Goal: Task Accomplishment & Management: Use online tool/utility

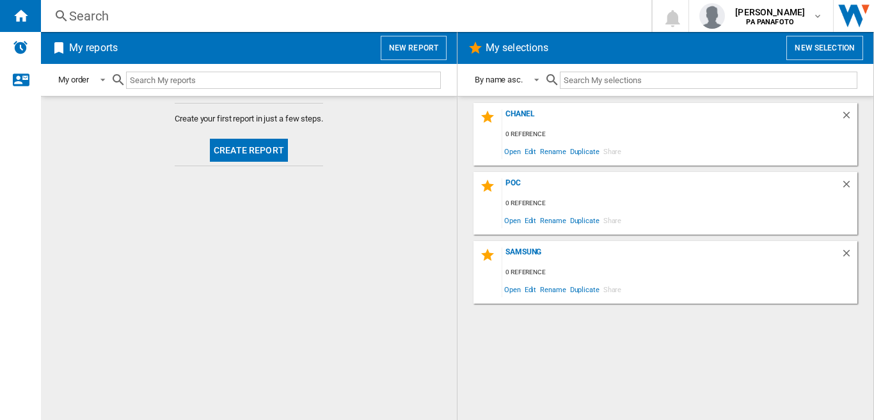
click at [264, 148] on button "Create report" at bounding box center [249, 150] width 78 height 23
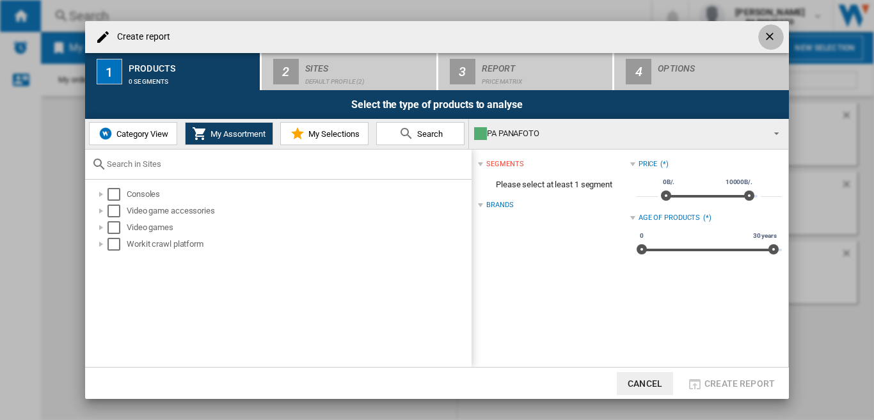
click at [773, 33] on ng-md-icon "getI18NText('BUTTONS.CLOSE_DIALOG')" at bounding box center [771, 37] width 15 height 15
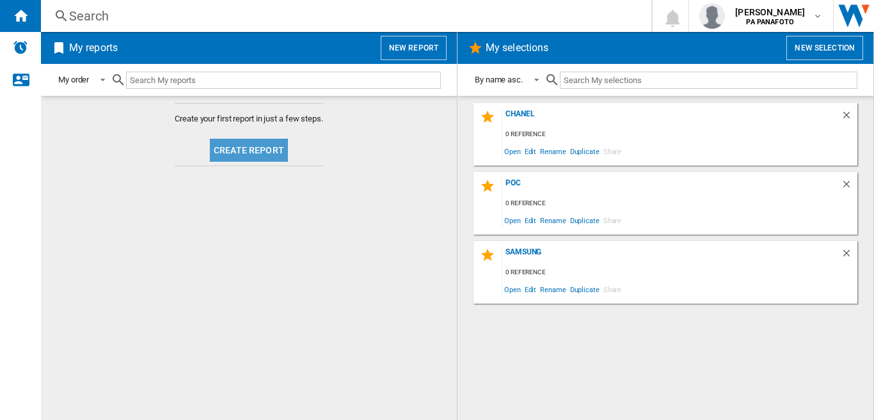
click at [232, 148] on button "Create report" at bounding box center [249, 150] width 78 height 23
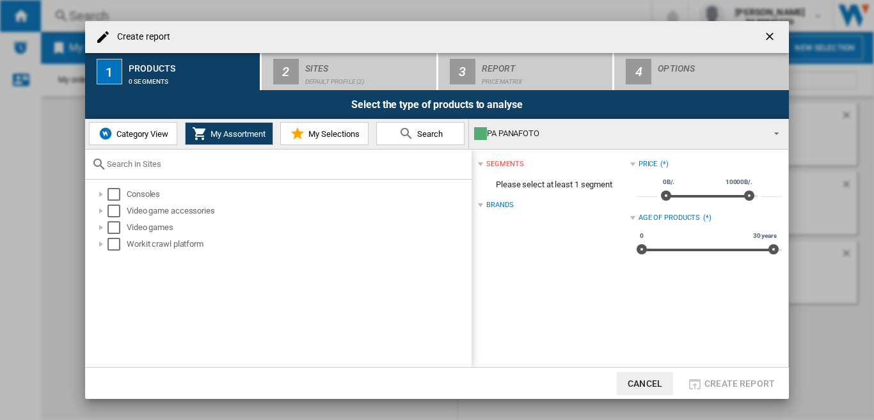
click at [155, 140] on button "Category View" at bounding box center [133, 133] width 88 height 23
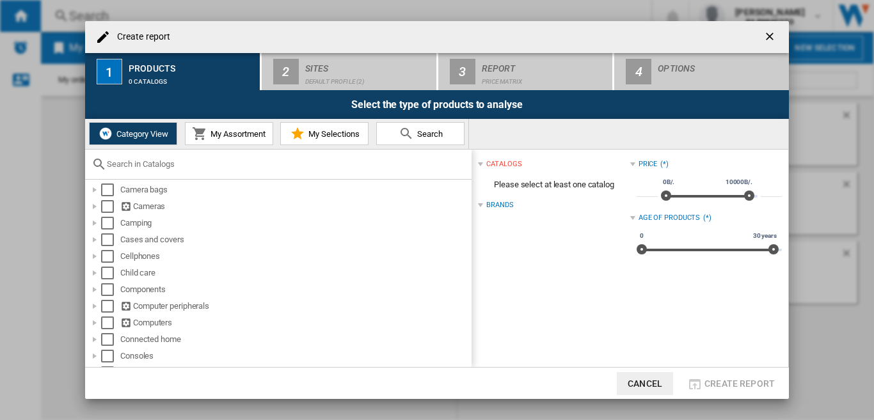
scroll to position [128, 0]
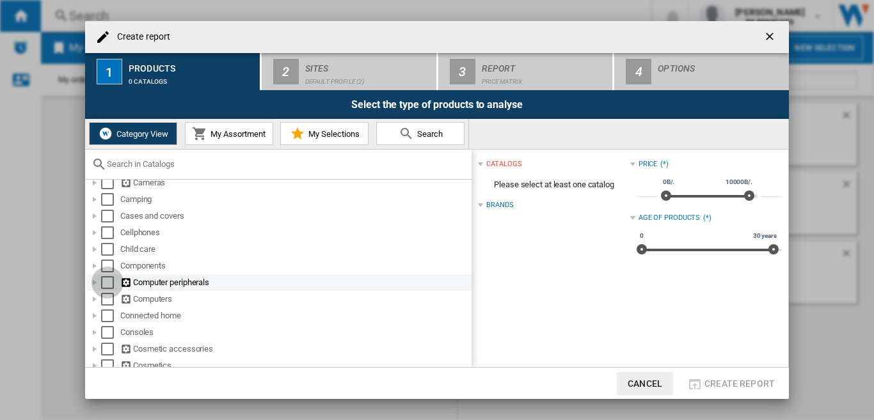
click at [106, 284] on div "Select" at bounding box center [107, 282] width 13 height 13
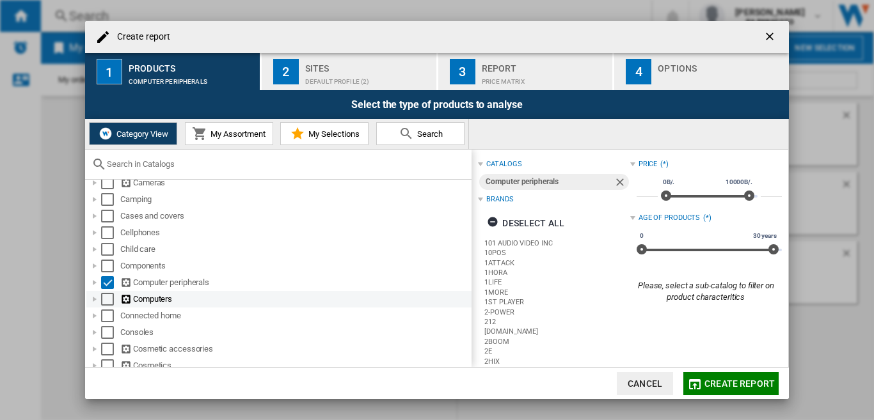
click at [107, 301] on div "Select" at bounding box center [107, 299] width 13 height 13
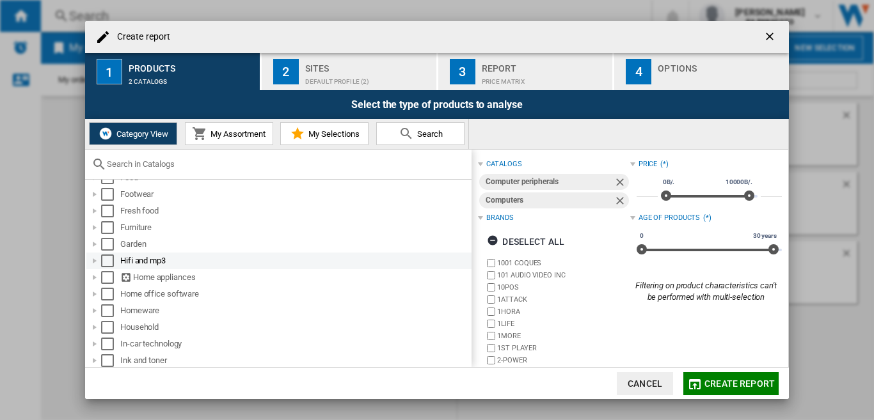
scroll to position [420, 0]
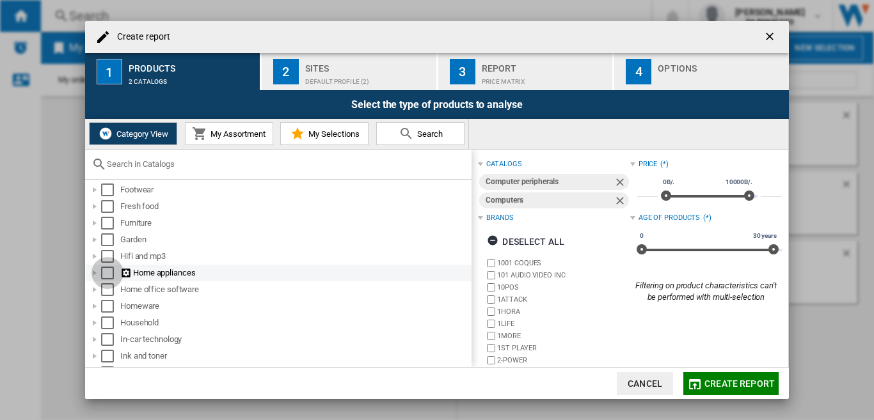
click at [106, 270] on div "Select" at bounding box center [107, 273] width 13 height 13
click at [111, 252] on div "Select" at bounding box center [107, 256] width 13 height 13
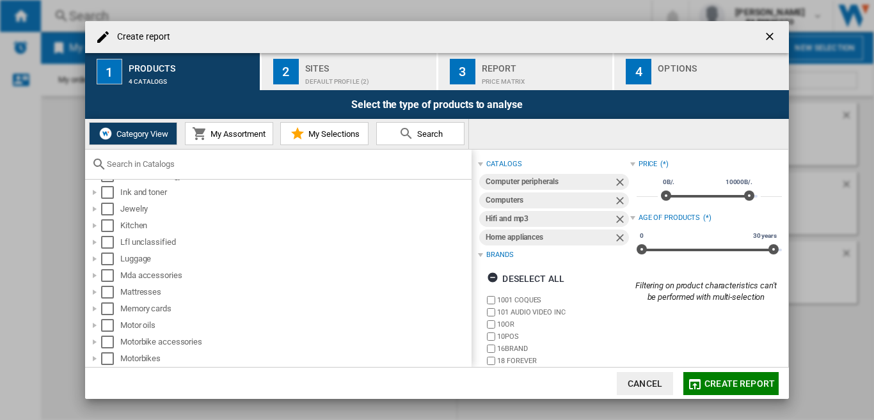
scroll to position [913, 0]
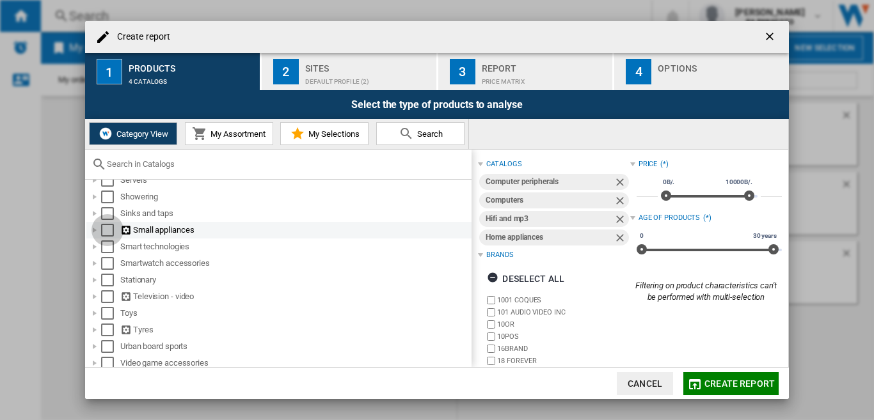
click at [108, 231] on div "Select" at bounding box center [107, 230] width 13 height 13
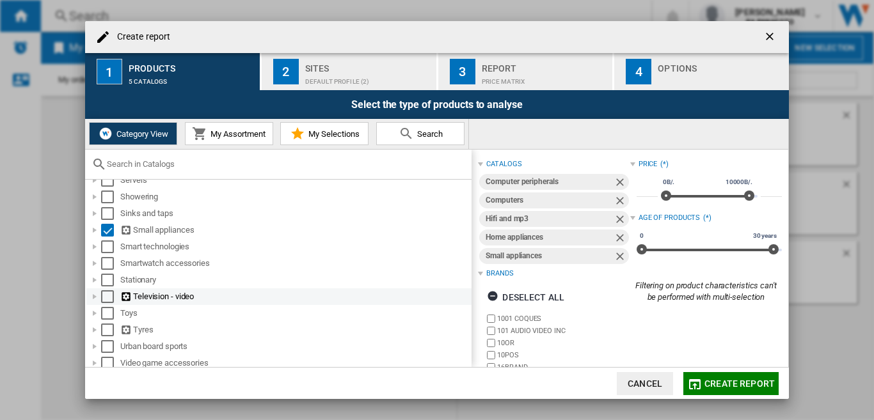
click at [106, 296] on div "Select" at bounding box center [107, 297] width 13 height 13
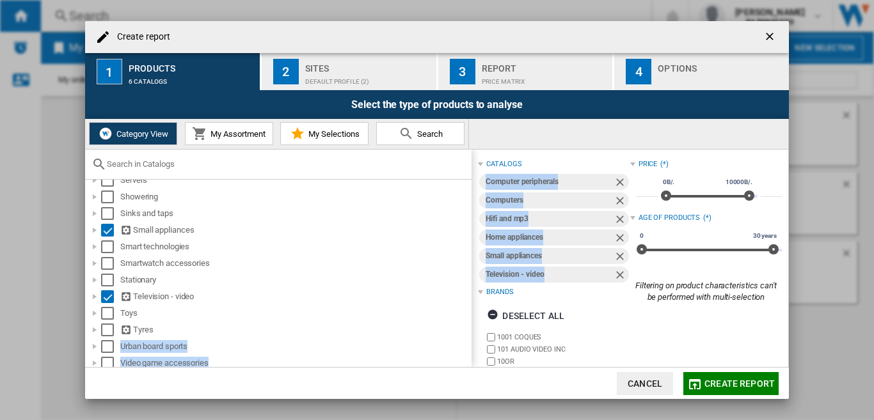
drag, startPoint x: 465, startPoint y: 337, endPoint x: 472, endPoint y: 319, distance: 20.1
click at [472, 319] on div "Alcohol Audio accessories Batteries Bikes Cctv Camcorders Camera bags Cameras C…" at bounding box center [436, 259] width 703 height 218
click at [321, 362] on div "Video game accessories" at bounding box center [294, 363] width 349 height 13
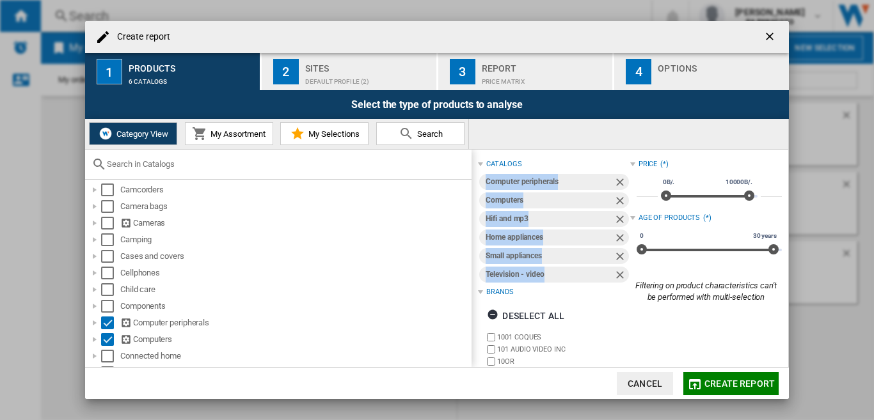
scroll to position [37, 0]
click at [322, 67] on div "Sites" at bounding box center [368, 64] width 126 height 13
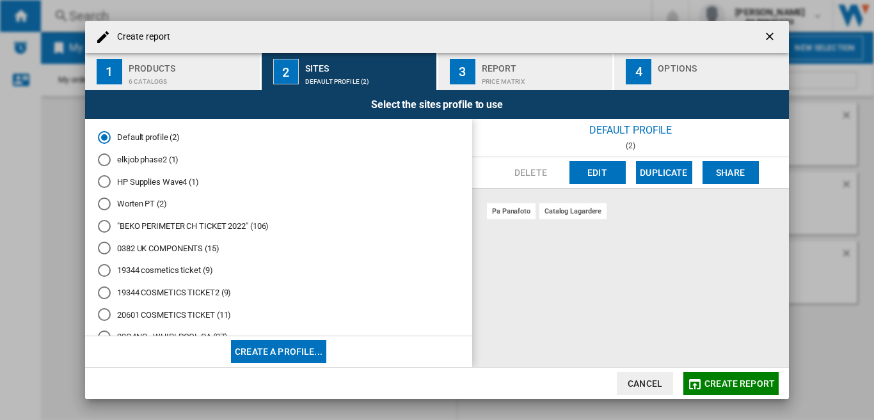
click at [436, 37] on div "Create report" at bounding box center [437, 37] width 704 height 32
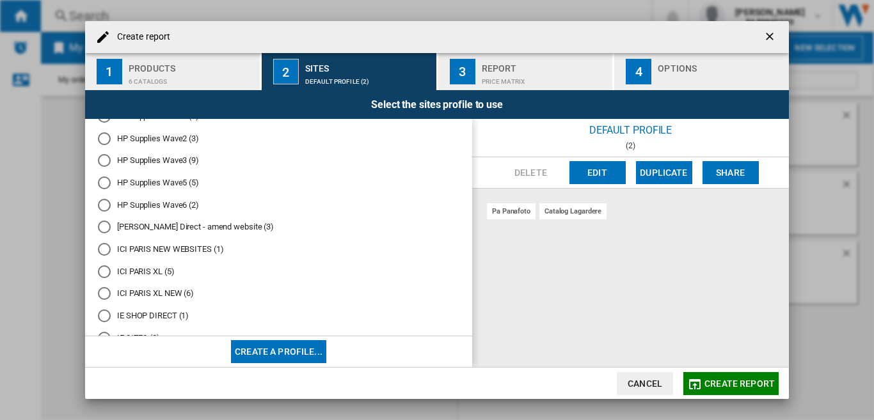
scroll to position [354, 0]
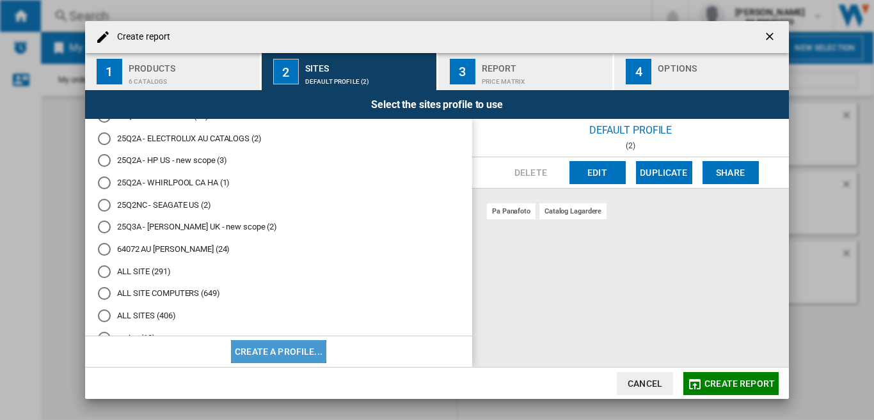
click at [299, 358] on button "Create a profile..." at bounding box center [278, 351] width 95 height 23
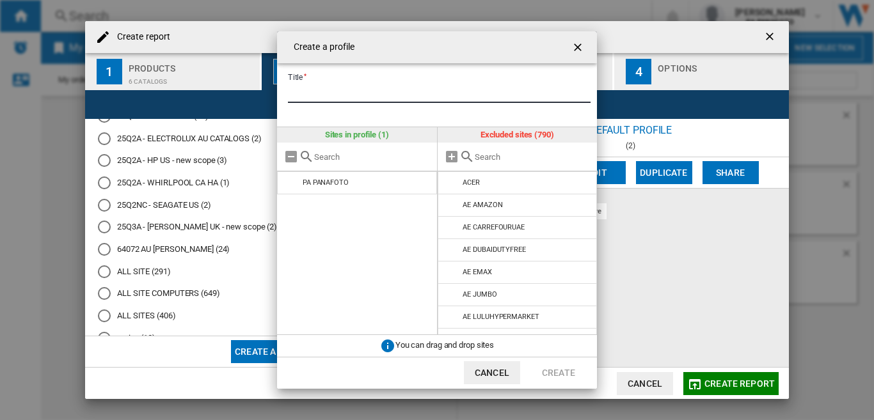
click at [320, 99] on input "Title" at bounding box center [439, 93] width 303 height 19
paste input "**********"
type input "**********"
click at [444, 89] on input "**********" at bounding box center [439, 93] width 303 height 19
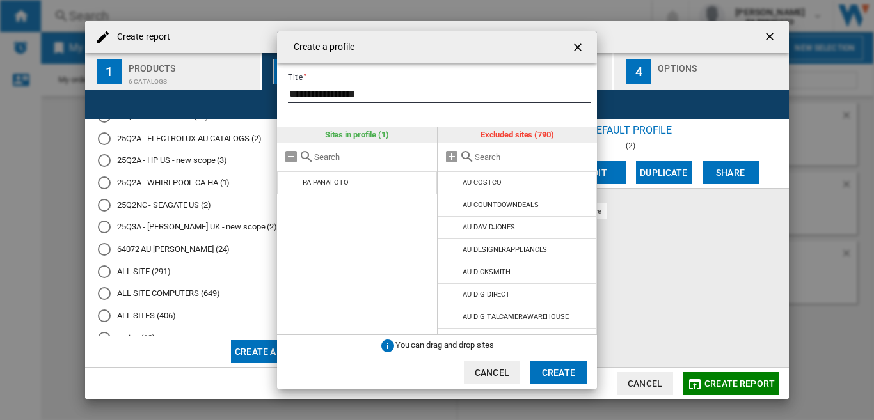
scroll to position [1285, 0]
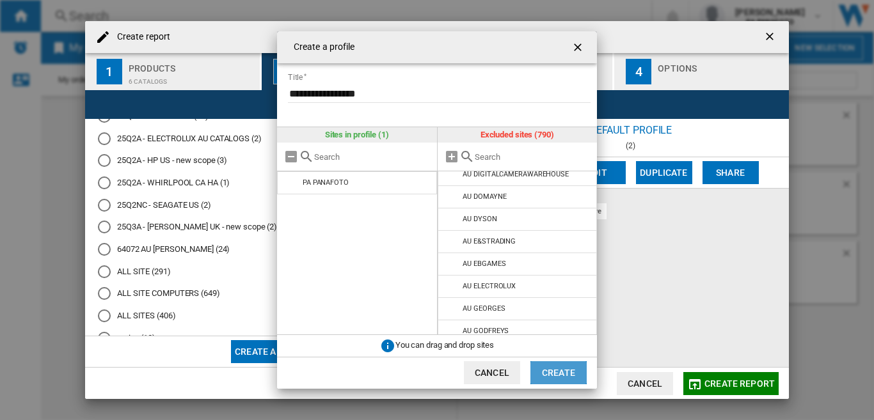
click at [555, 371] on button "Create" at bounding box center [559, 373] width 56 height 23
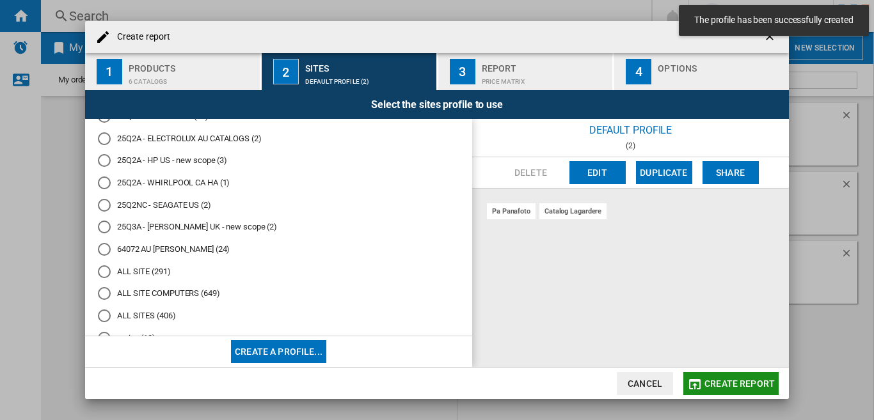
click at [741, 384] on span "Create report" at bounding box center [740, 384] width 70 height 10
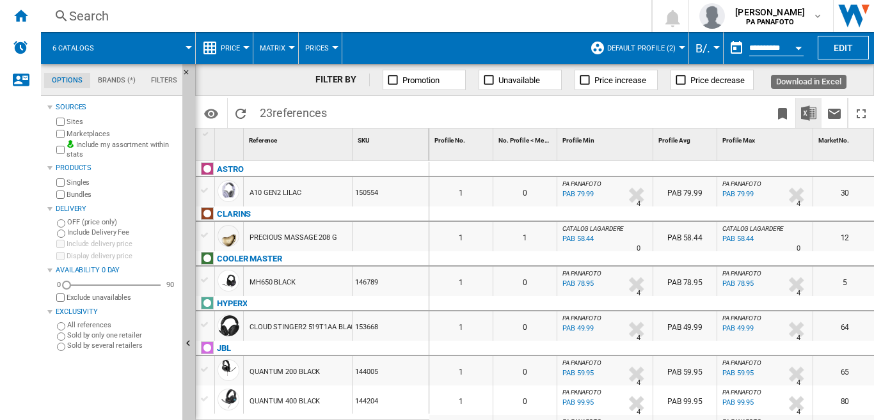
click at [807, 111] on img "Download in Excel" at bounding box center [808, 113] width 15 height 15
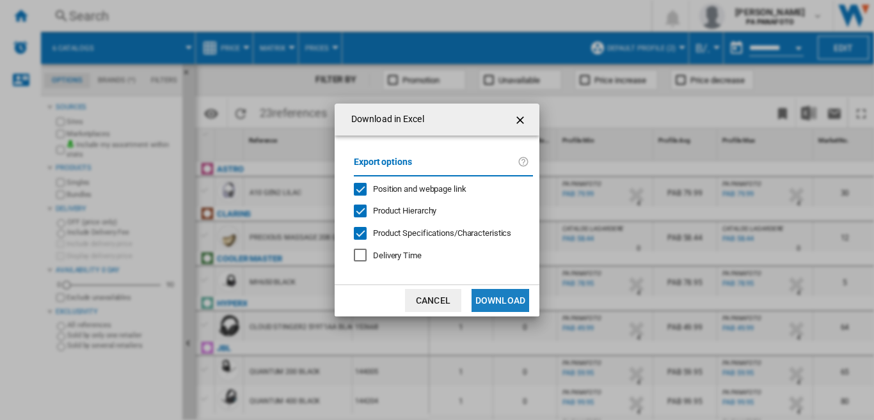
click at [490, 302] on button "Download" at bounding box center [501, 300] width 58 height 23
